Goal: Register for event/course

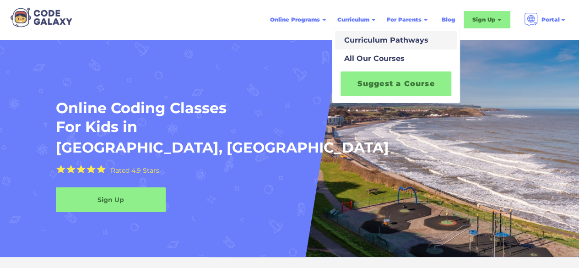
click at [367, 40] on div "Curriculum Pathways" at bounding box center [385, 40] width 88 height 11
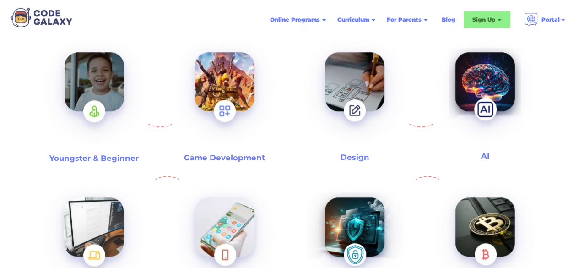
scroll to position [275, 0]
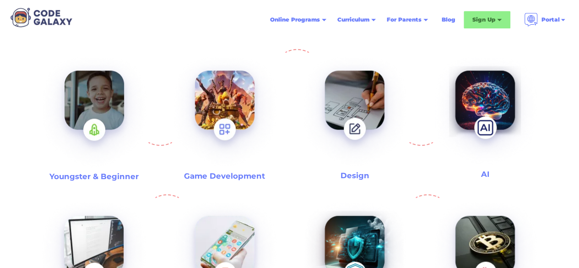
click at [110, 130] on img at bounding box center [94, 113] width 117 height 128
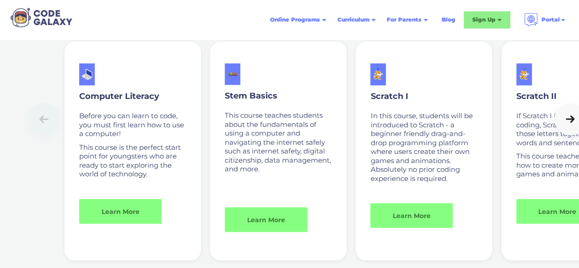
scroll to position [697, 0]
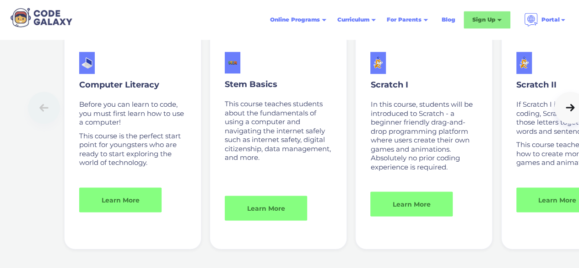
click at [517, 250] on div "Youngster & Beginner Computer Literacy Before you can learn to code, you must f…" at bounding box center [289, 199] width 579 height 539
click at [564, 108] on icon at bounding box center [570, 107] width 13 height 9
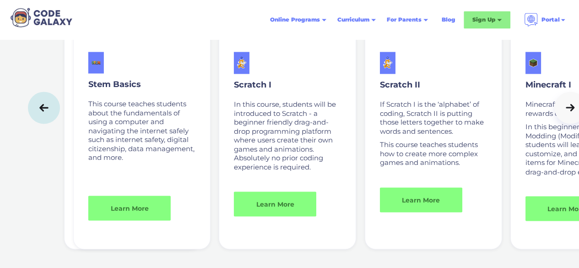
click at [564, 108] on icon at bounding box center [570, 107] width 13 height 9
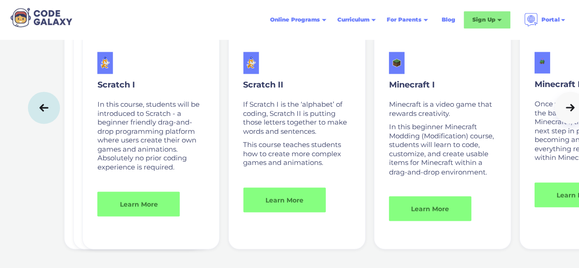
click at [564, 108] on icon at bounding box center [570, 107] width 13 height 9
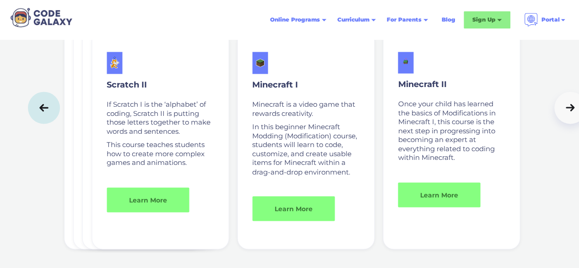
click at [564, 108] on icon at bounding box center [570, 107] width 13 height 9
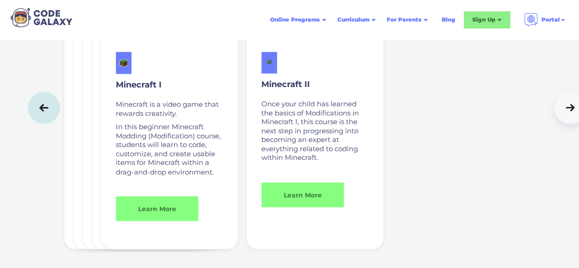
click at [564, 108] on icon at bounding box center [570, 107] width 13 height 9
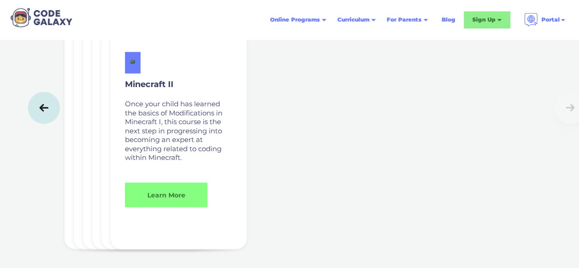
click at [42, 104] on icon at bounding box center [44, 107] width 13 height 9
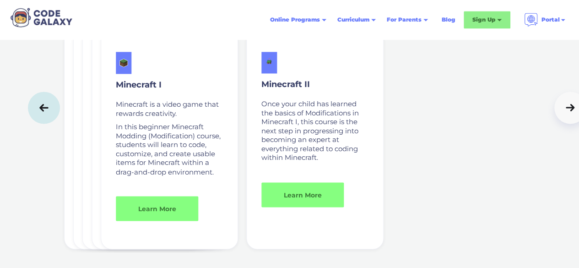
click at [42, 104] on icon at bounding box center [44, 107] width 13 height 9
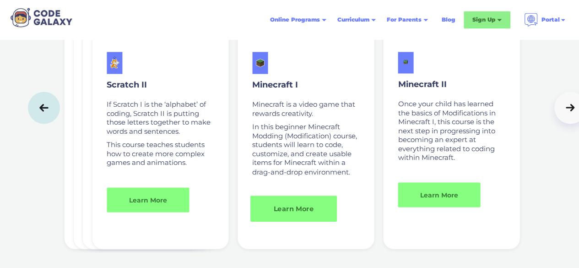
click at [297, 211] on link "Learn More" at bounding box center [293, 208] width 87 height 26
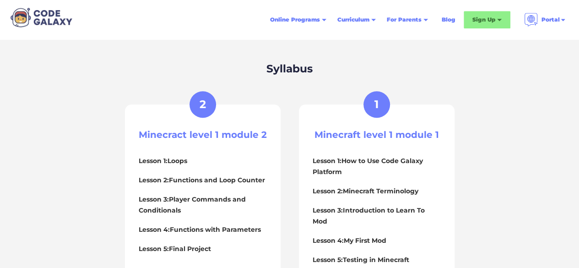
scroll to position [458, 0]
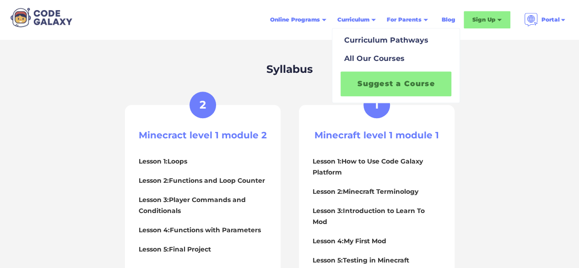
click at [371, 80] on link "Suggest a Course" at bounding box center [396, 83] width 111 height 25
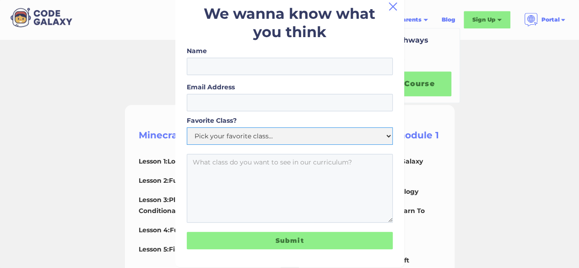
click at [224, 132] on select "Pick your favorite class... Intro to Python Roblox Intro to Web Development Min…" at bounding box center [290, 135] width 206 height 17
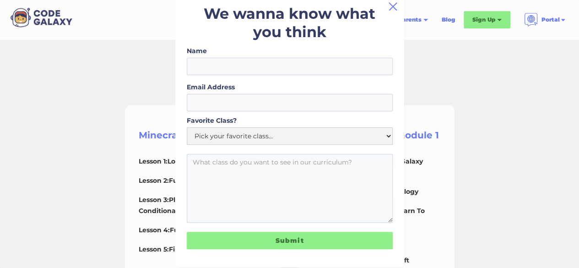
click at [535, 109] on div "We wanna know what you think Name Email Address Favorite Class? Pick your favor…" at bounding box center [289, 134] width 579 height 268
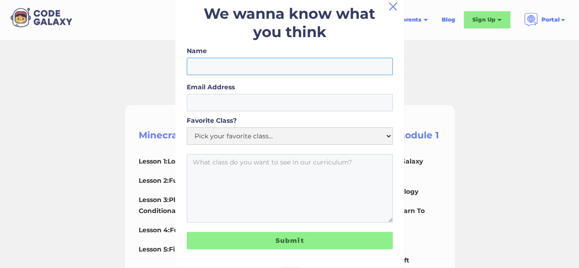
click at [317, 63] on input "Name" at bounding box center [290, 66] width 206 height 17
type input "Dhriti"
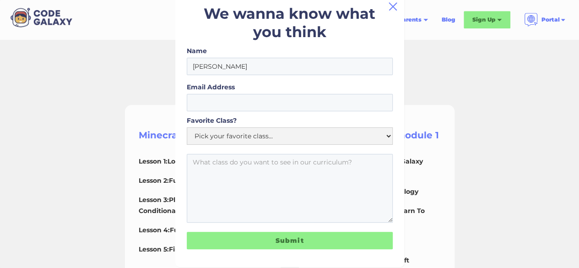
click at [456, 71] on div "We wanna know what you think Name Dhriti Email Address Favorite Class? Pick you…" at bounding box center [289, 134] width 579 height 268
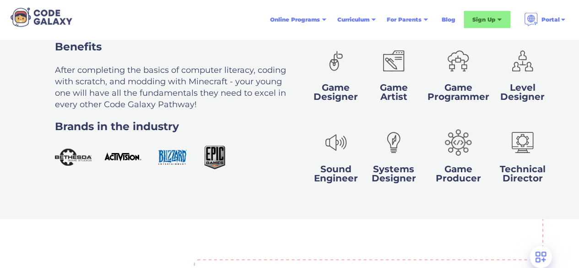
scroll to position [697, 0]
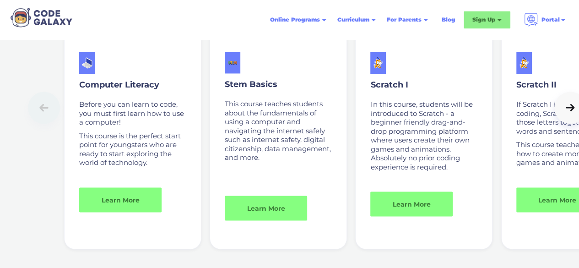
click at [564, 106] on icon at bounding box center [570, 107] width 13 height 9
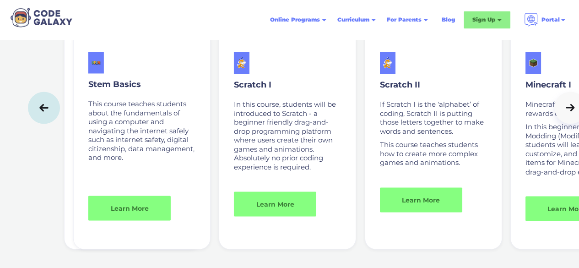
click at [564, 106] on icon at bounding box center [570, 107] width 13 height 9
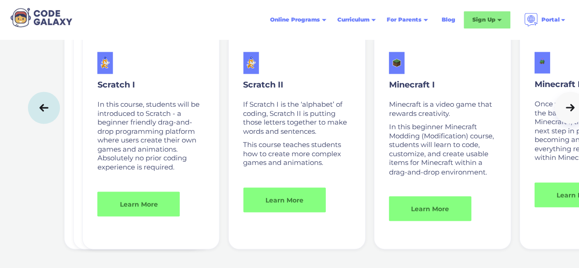
click at [564, 106] on icon at bounding box center [570, 107] width 13 height 9
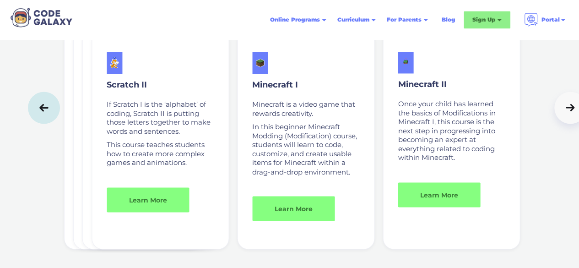
click at [564, 106] on icon at bounding box center [570, 107] width 13 height 9
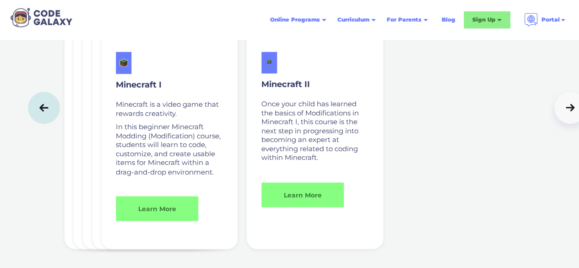
click at [564, 106] on icon at bounding box center [570, 107] width 13 height 9
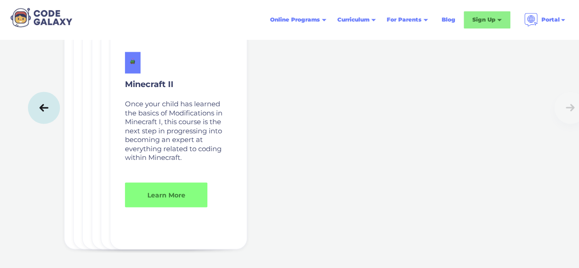
click at [501, 106] on div at bounding box center [309, 108] width 563 height 32
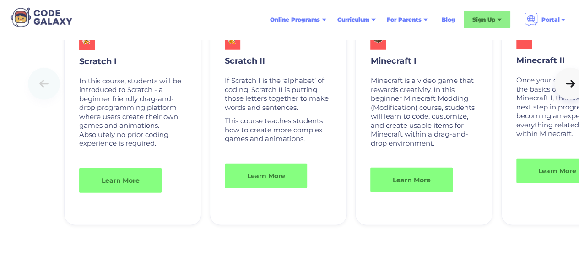
scroll to position [1269, 0]
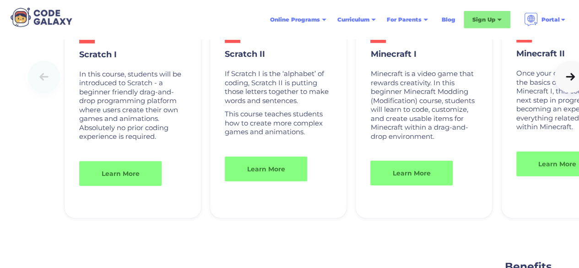
click at [566, 81] on icon at bounding box center [570, 76] width 9 height 7
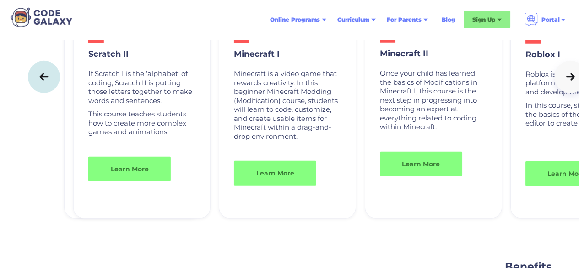
click at [566, 81] on icon at bounding box center [570, 76] width 9 height 7
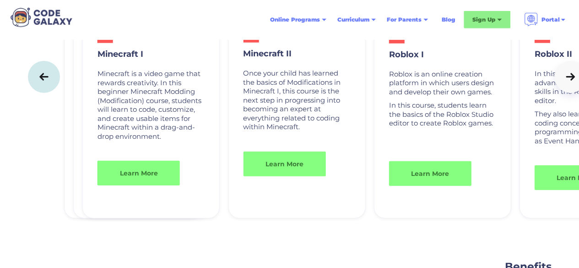
click at [566, 81] on icon at bounding box center [570, 76] width 9 height 7
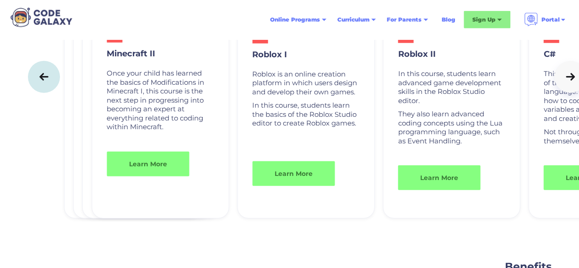
click at [566, 81] on icon at bounding box center [570, 76] width 9 height 7
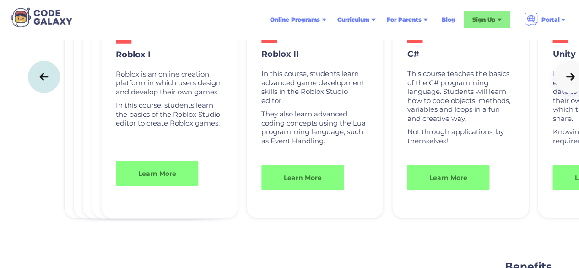
click at [566, 81] on icon at bounding box center [570, 76] width 9 height 7
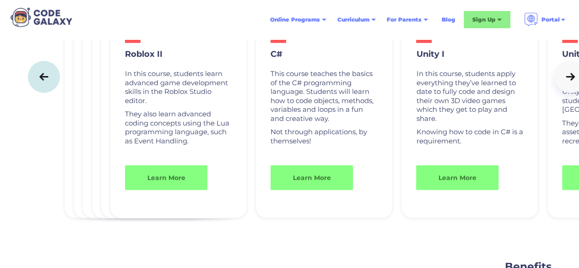
click at [566, 81] on icon at bounding box center [570, 76] width 9 height 7
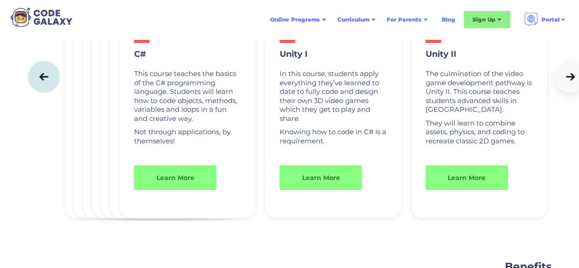
click at [566, 81] on icon at bounding box center [570, 76] width 9 height 7
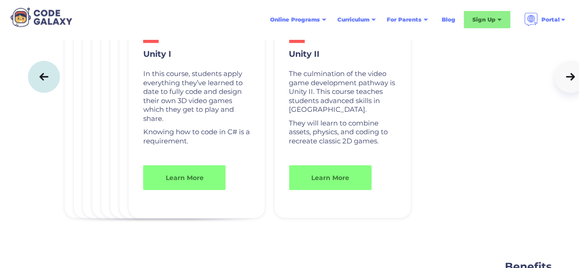
click at [566, 81] on icon at bounding box center [570, 76] width 9 height 7
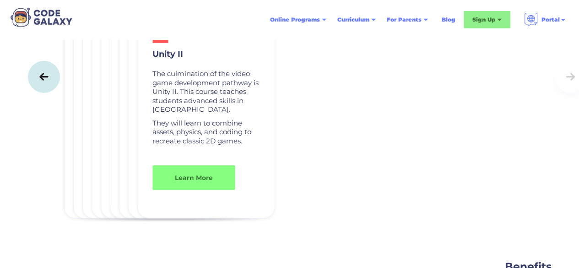
click at [52, 88] on link at bounding box center [44, 77] width 32 height 32
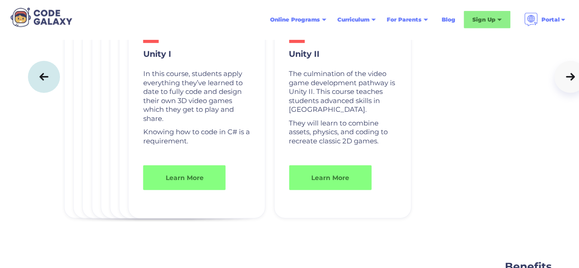
click at [52, 88] on link at bounding box center [44, 77] width 32 height 32
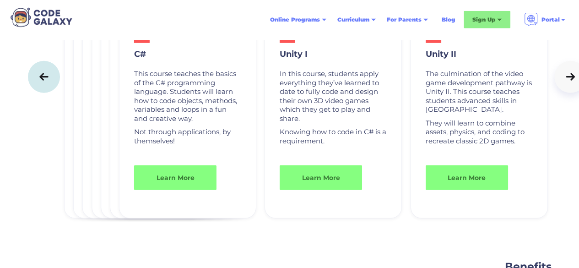
click at [52, 88] on link at bounding box center [44, 77] width 32 height 32
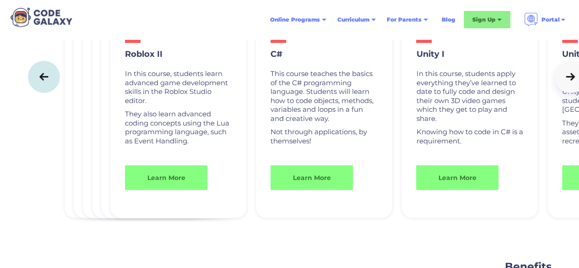
click at [52, 89] on link at bounding box center [44, 77] width 32 height 32
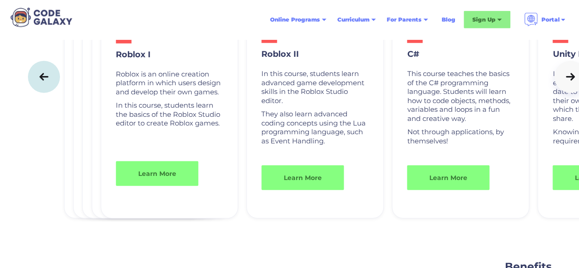
click at [52, 89] on link at bounding box center [44, 77] width 32 height 32
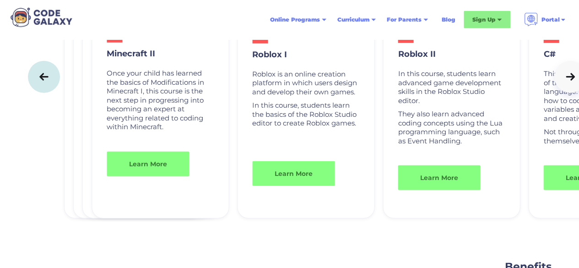
click at [52, 89] on link at bounding box center [44, 77] width 32 height 32
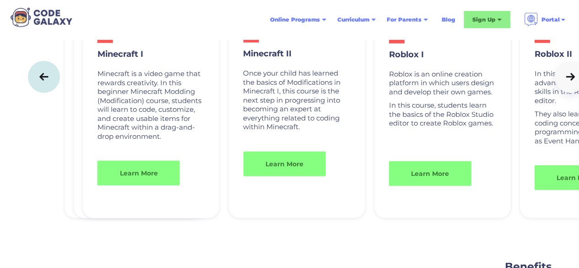
click at [52, 89] on link at bounding box center [44, 77] width 32 height 32
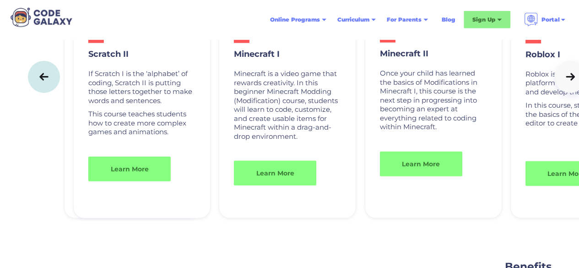
click at [52, 89] on link at bounding box center [44, 77] width 32 height 32
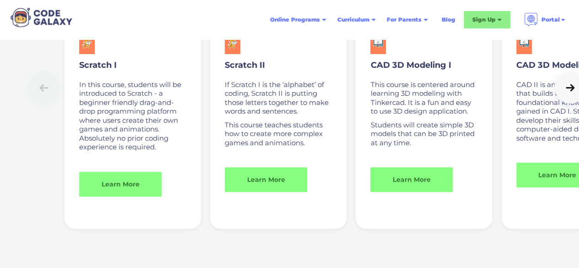
scroll to position [1800, 0]
click at [566, 91] on icon at bounding box center [570, 86] width 9 height 7
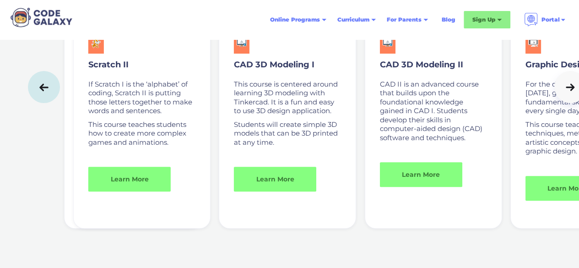
click at [566, 91] on icon at bounding box center [570, 86] width 9 height 7
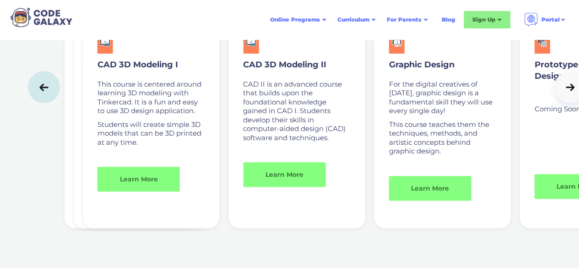
click at [566, 91] on icon at bounding box center [570, 86] width 9 height 7
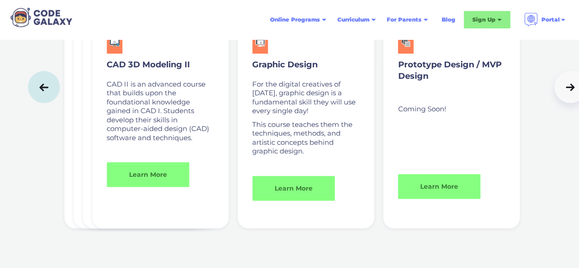
click at [566, 91] on icon at bounding box center [570, 86] width 9 height 7
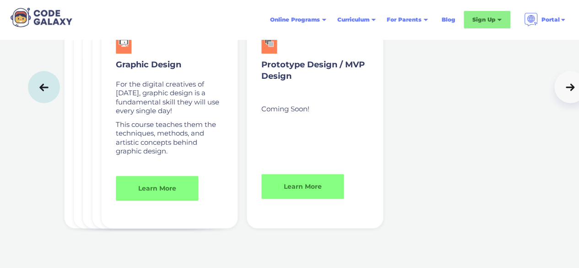
click at [566, 91] on icon at bounding box center [570, 86] width 9 height 7
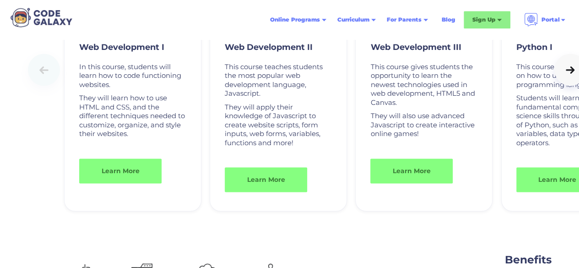
scroll to position [2367, 0]
click at [566, 74] on icon at bounding box center [570, 69] width 9 height 7
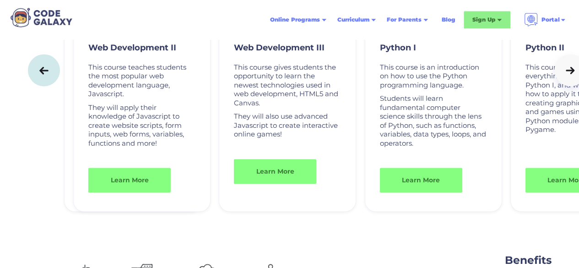
click at [566, 74] on icon at bounding box center [570, 69] width 9 height 7
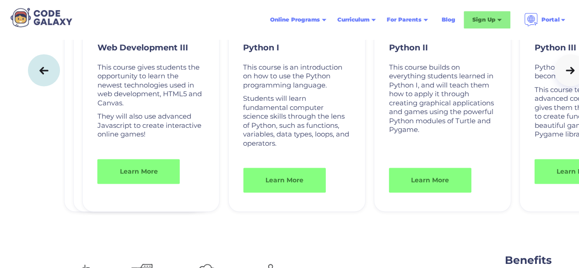
click at [566, 74] on icon at bounding box center [570, 69] width 9 height 7
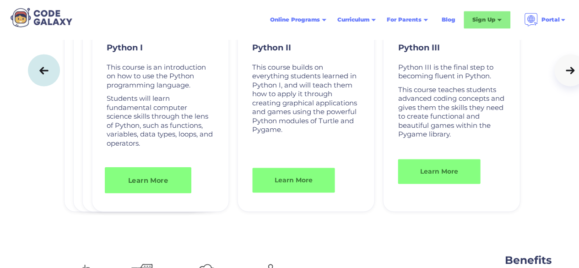
click at [159, 193] on link "Learn More" at bounding box center [147, 180] width 87 height 26
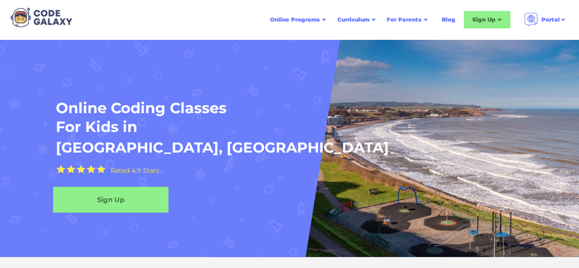
click at [110, 200] on div "Sign Up" at bounding box center [110, 200] width 115 height 10
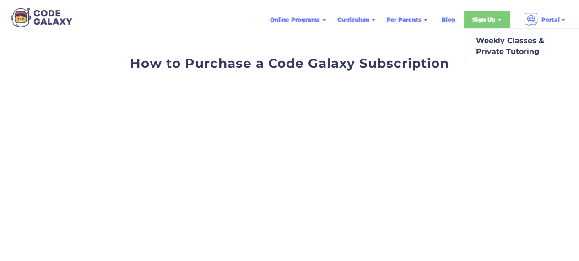
click at [485, 20] on div "Sign Up" at bounding box center [483, 19] width 23 height 9
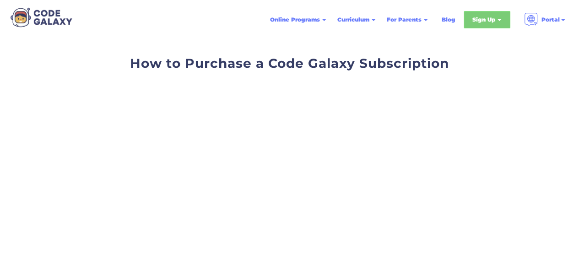
click at [483, 21] on div "Sign Up" at bounding box center [483, 19] width 23 height 9
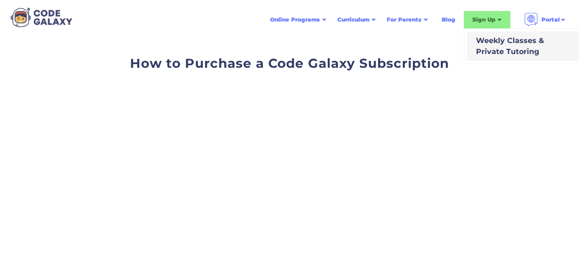
click at [490, 41] on div "Weekly Classes & Private Tutoring" at bounding box center [508, 46] width 72 height 22
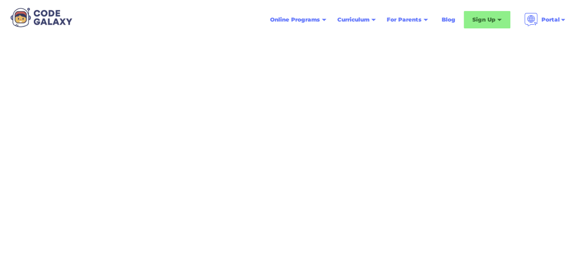
scroll to position [238, 0]
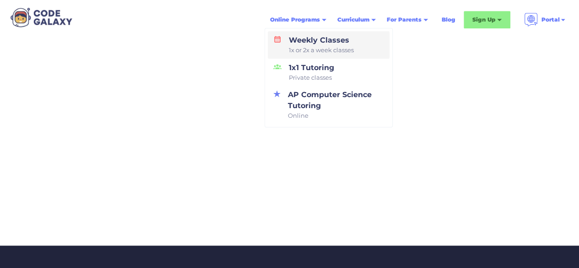
click at [301, 53] on span "1x or 2x a week classes" at bounding box center [321, 50] width 65 height 9
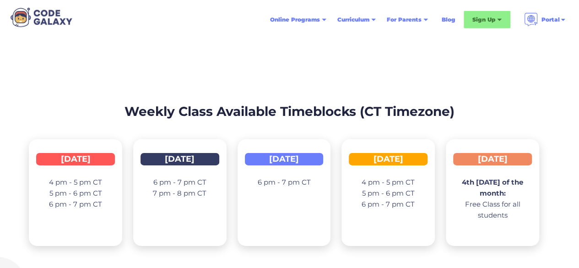
scroll to position [1428, 0]
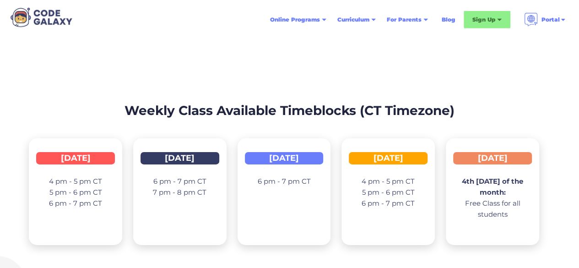
click at [183, 176] on p "6 pm - 7 pm CT 7 pm - 8 pm CT" at bounding box center [180, 187] width 54 height 22
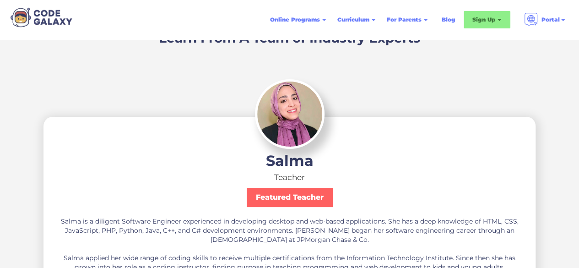
scroll to position [1754, 0]
